Goal: Task Accomplishment & Management: Manage account settings

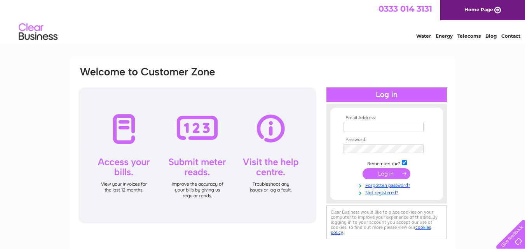
type input "elizabeth.barclay@levymccallum.co.uk"
click at [381, 172] on input "submit" at bounding box center [387, 173] width 48 height 11
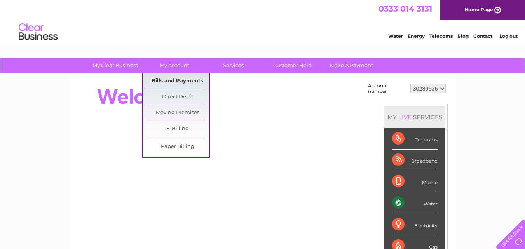
click at [168, 77] on link "Bills and Payments" at bounding box center [177, 81] width 64 height 16
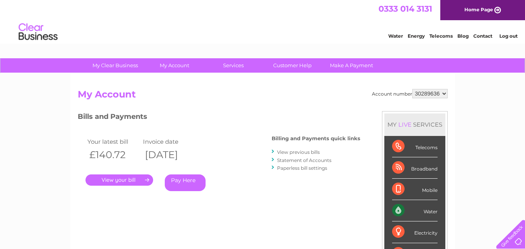
click at [129, 178] on link "." at bounding box center [120, 180] width 68 height 11
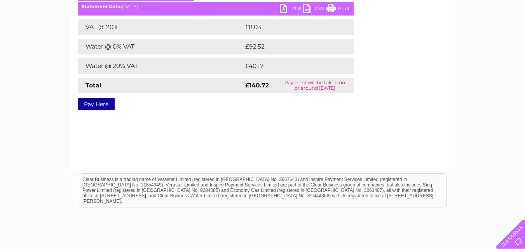
scroll to position [103, 0]
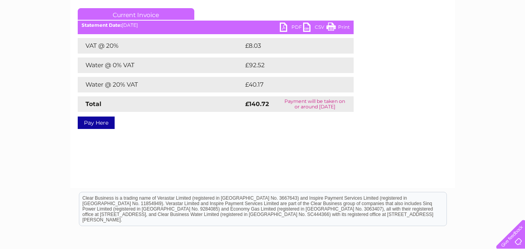
click at [290, 28] on link "PDF" at bounding box center [291, 28] width 23 height 11
